Goal: Task Accomplishment & Management: Use online tool/utility

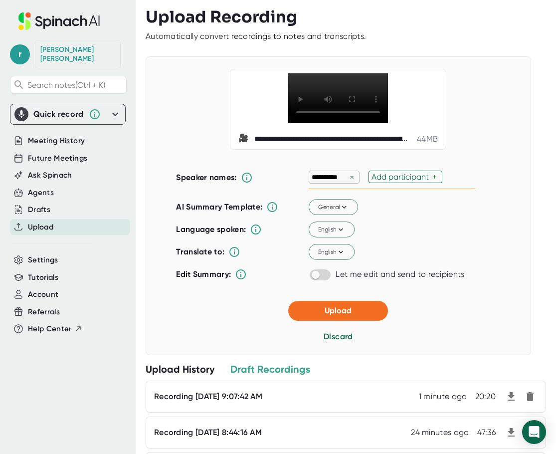
click at [390, 178] on div "Add participant" at bounding box center [402, 176] width 61 height 9
click at [379, 177] on input "[PERSON_NAME]" at bounding box center [399, 177] width 55 height 8
type input "[PERSON_NAME]"
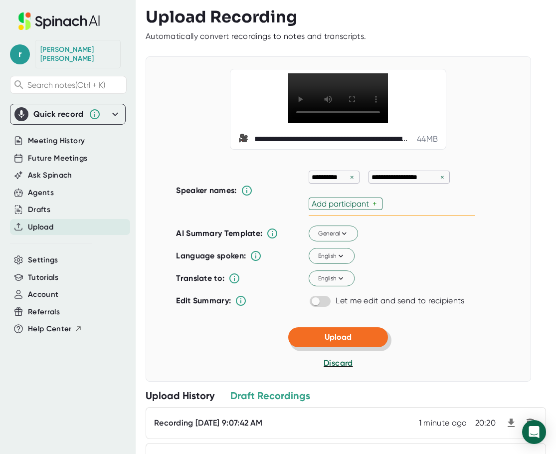
click at [351, 309] on div "**********" at bounding box center [339, 218] width 386 height 325
click at [337, 340] on span "Upload" at bounding box center [338, 336] width 27 height 9
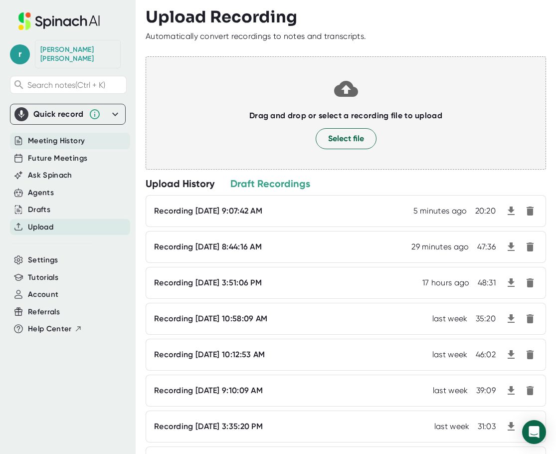
click at [54, 135] on span "Meeting History" at bounding box center [56, 140] width 57 height 11
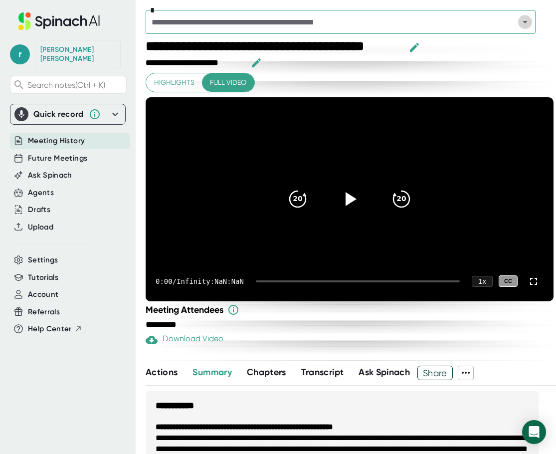
click at [520, 20] on icon "Open" at bounding box center [525, 22] width 12 height 12
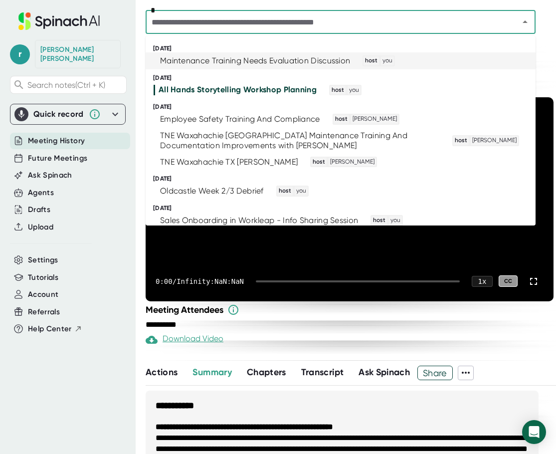
click at [282, 65] on div "Maintenance Training Needs Evaluation Discussion" at bounding box center [255, 61] width 190 height 10
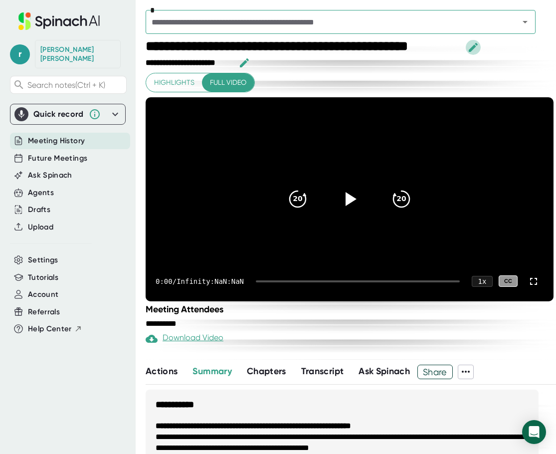
click at [474, 44] on icon "button" at bounding box center [473, 47] width 12 height 12
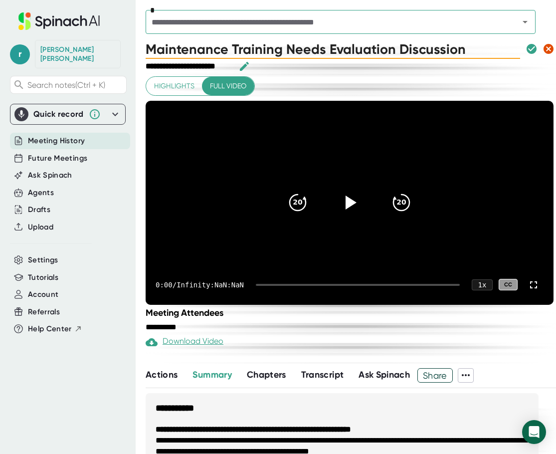
click at [149, 51] on input "Maintenance Training Needs Evaluation Discussion" at bounding box center [333, 49] width 375 height 20
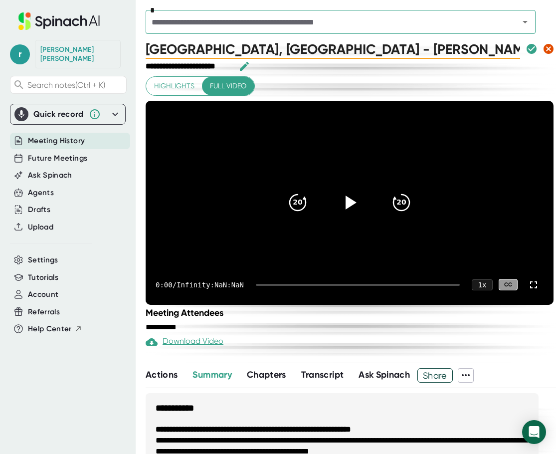
type input "[GEOGRAPHIC_DATA], [GEOGRAPHIC_DATA] - [PERSON_NAME] - Operations Manager - Mai…"
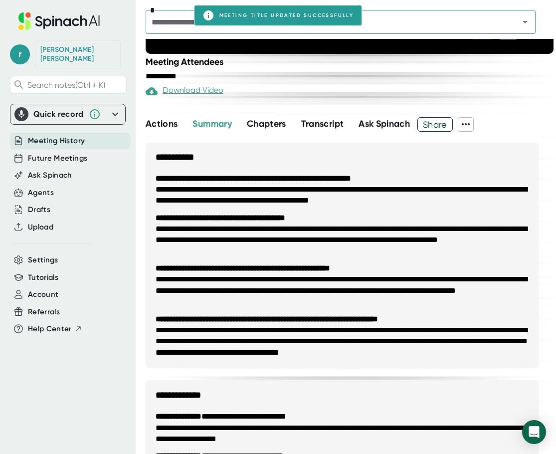
scroll to position [264, 0]
